Goal: Find specific page/section: Find specific page/section

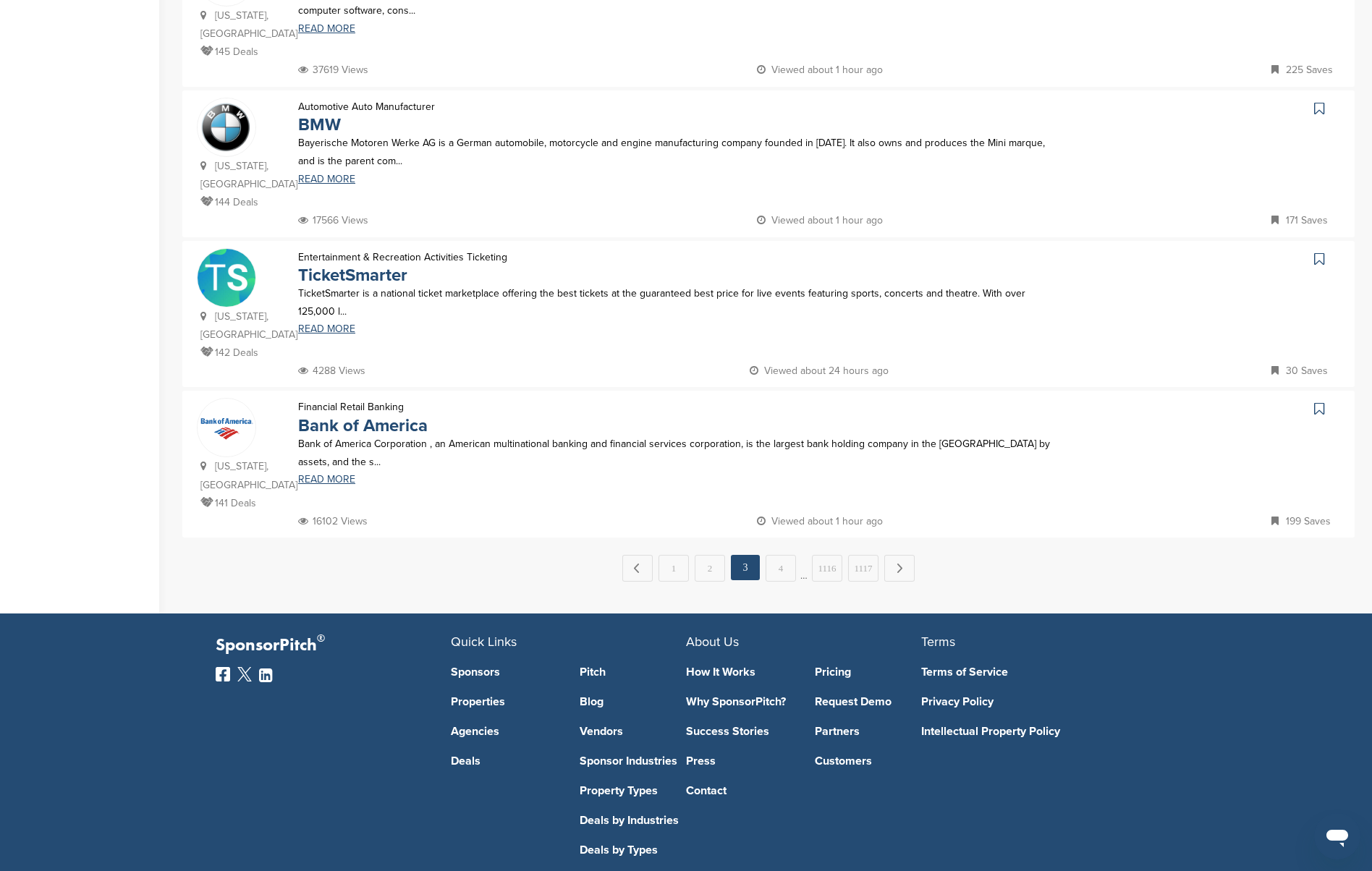
scroll to position [1293, 0]
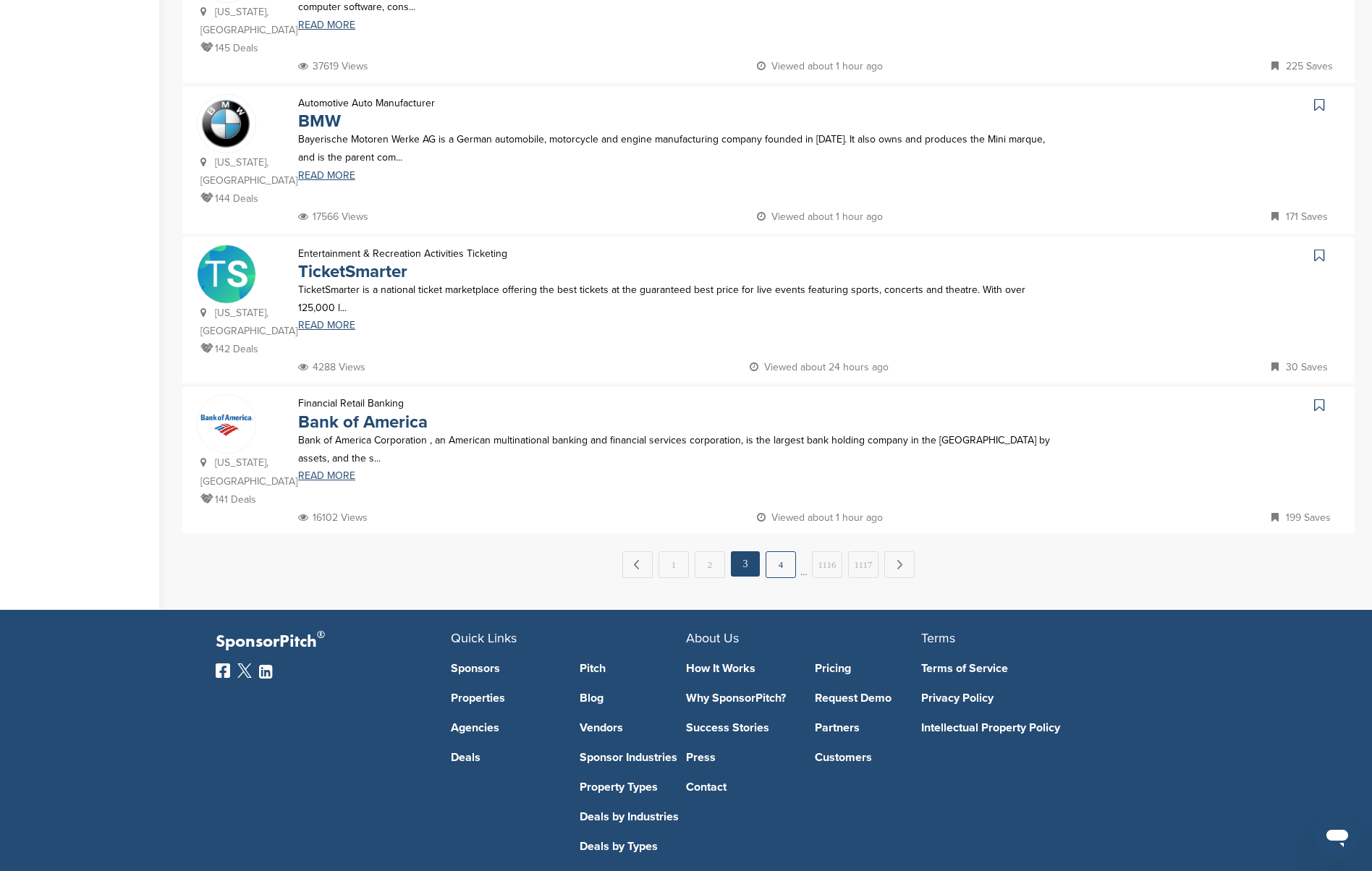
click at [787, 552] on link "4" at bounding box center [780, 565] width 30 height 26
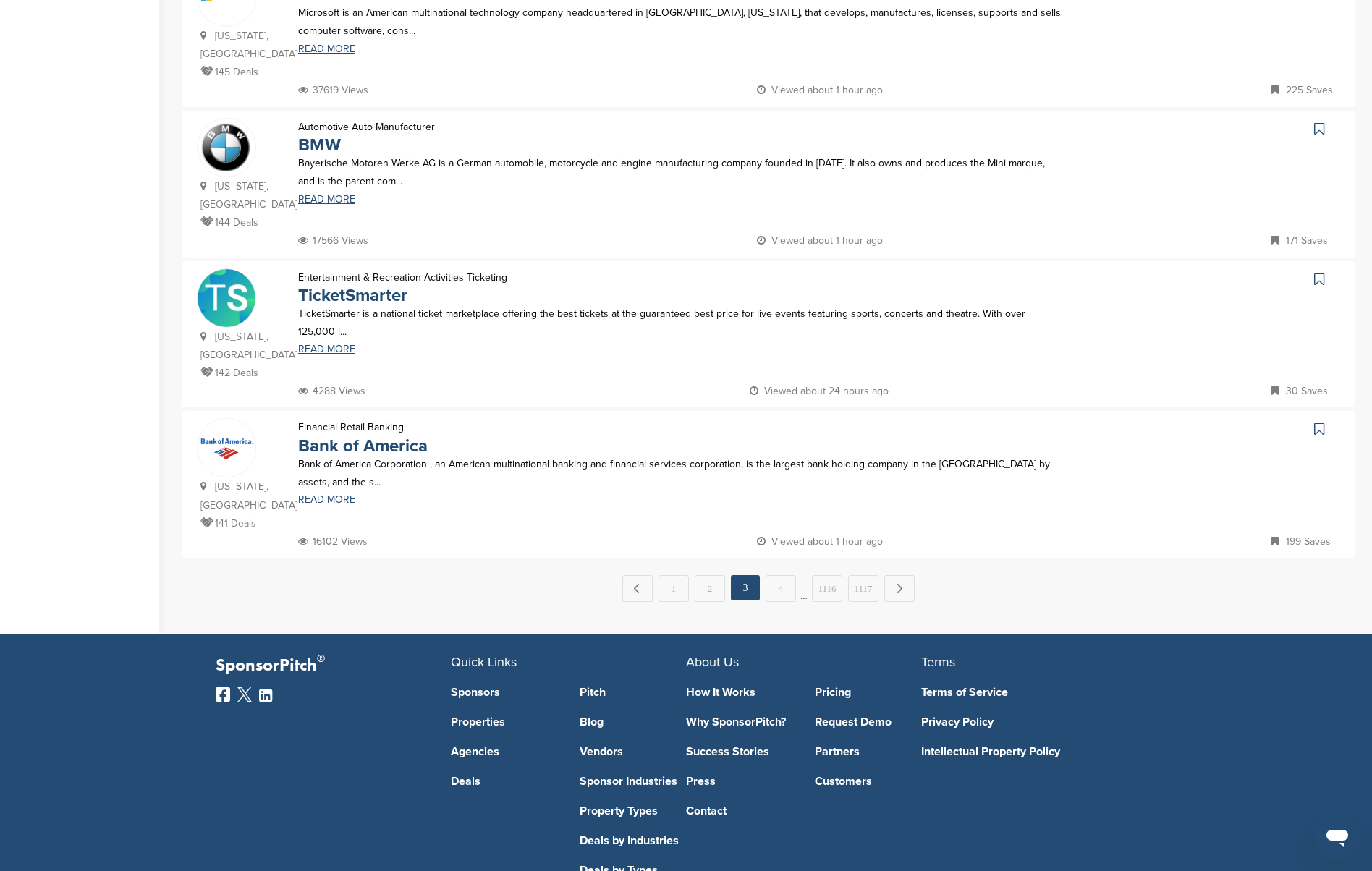
scroll to position [0, 0]
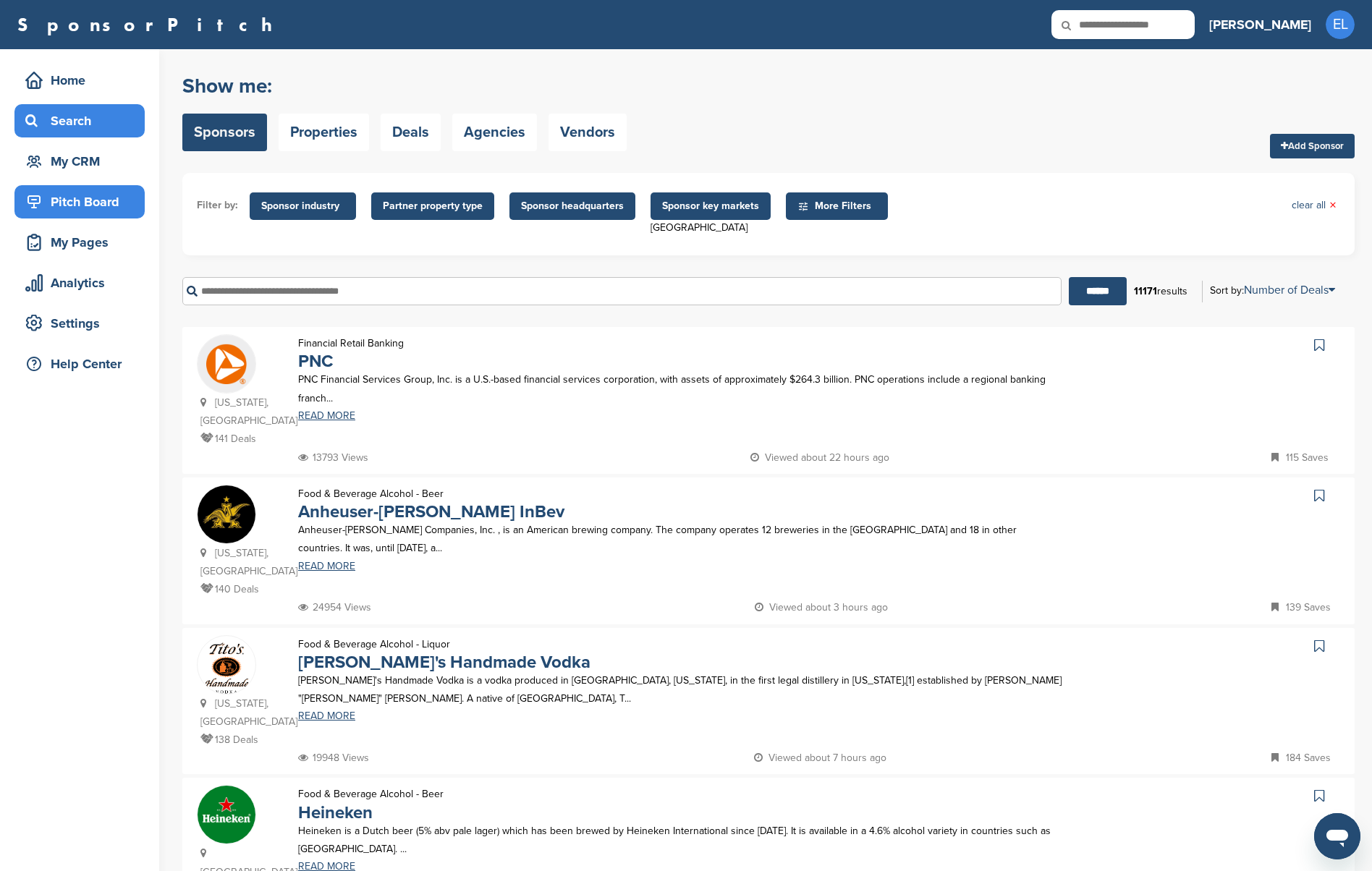
click at [65, 203] on div "Pitch Board" at bounding box center [83, 202] width 123 height 26
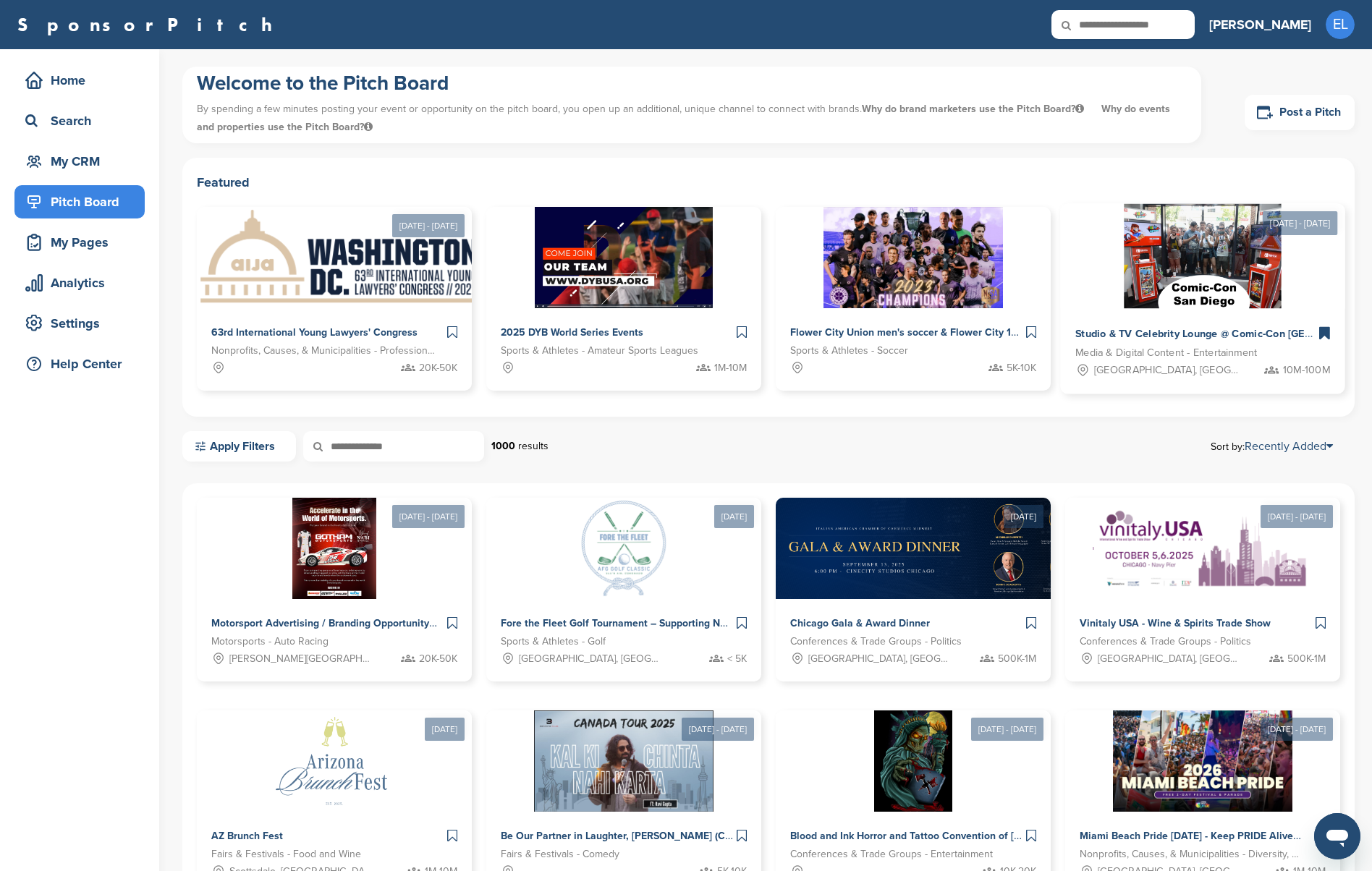
click at [1195, 369] on div "San Diego, CA 10M-100M" at bounding box center [1202, 370] width 255 height 18
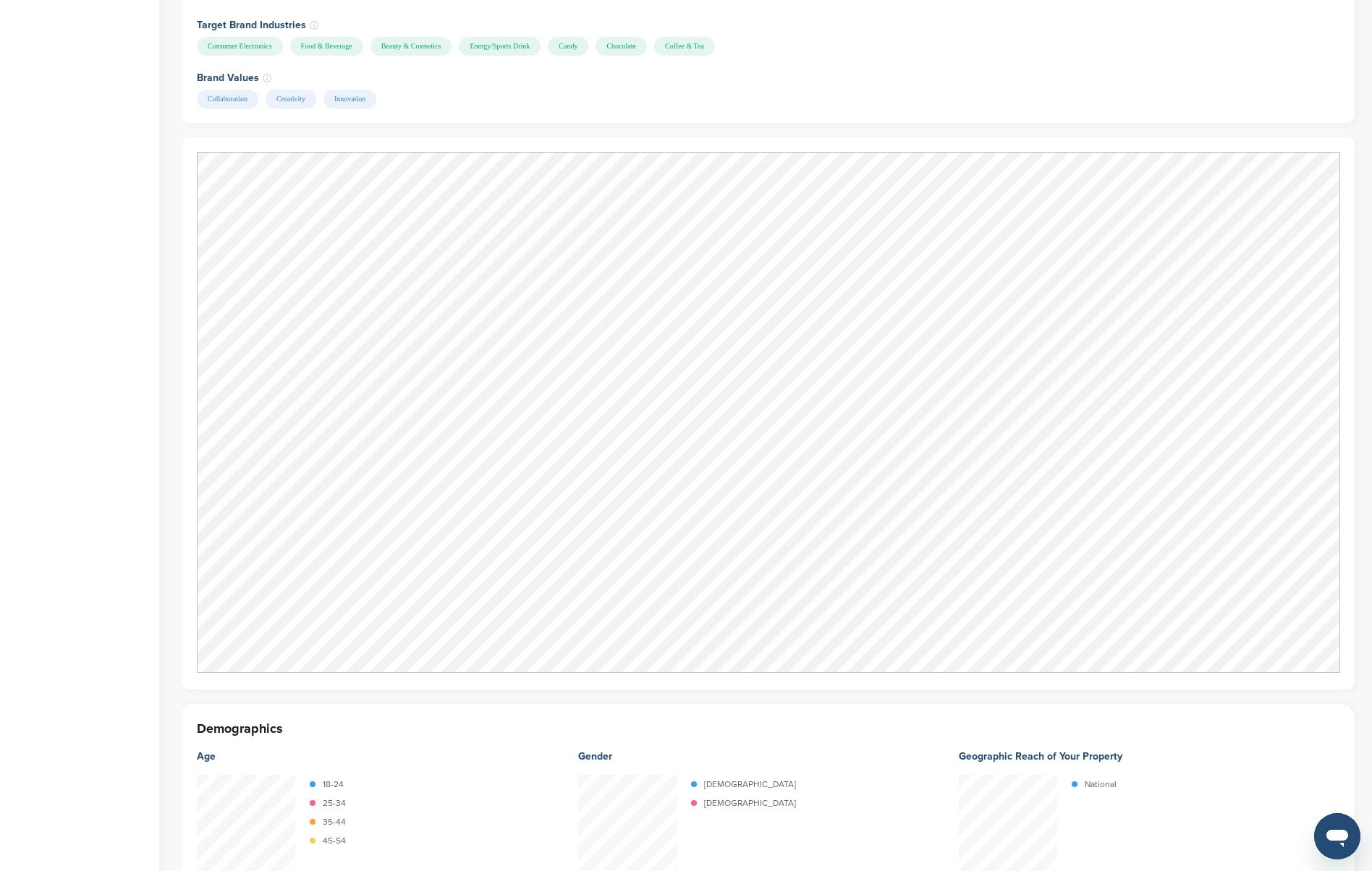
scroll to position [1738, 0]
